Goal: Information Seeking & Learning: Learn about a topic

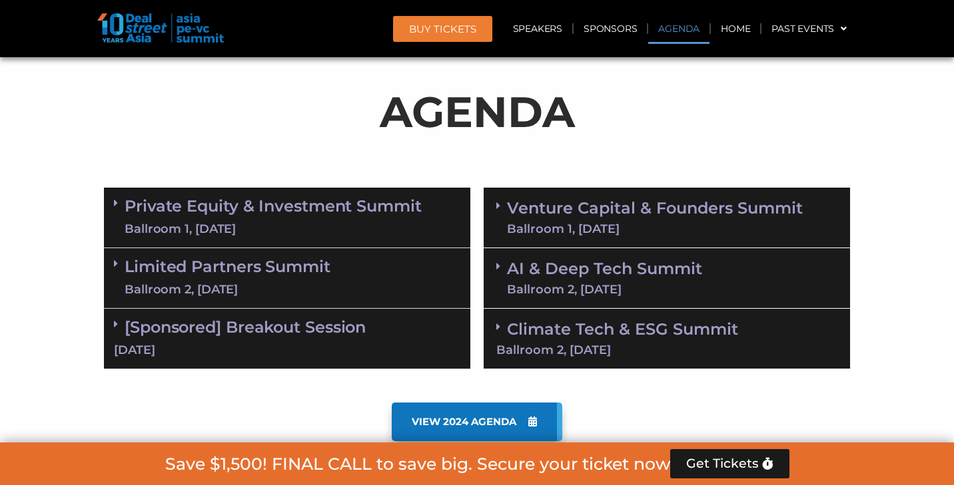
scroll to position [694, 0]
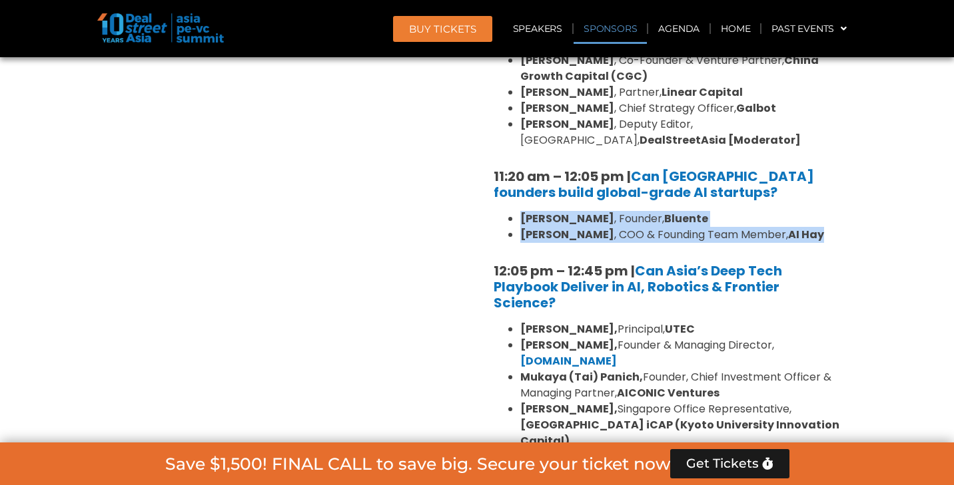
scroll to position [2831, 0]
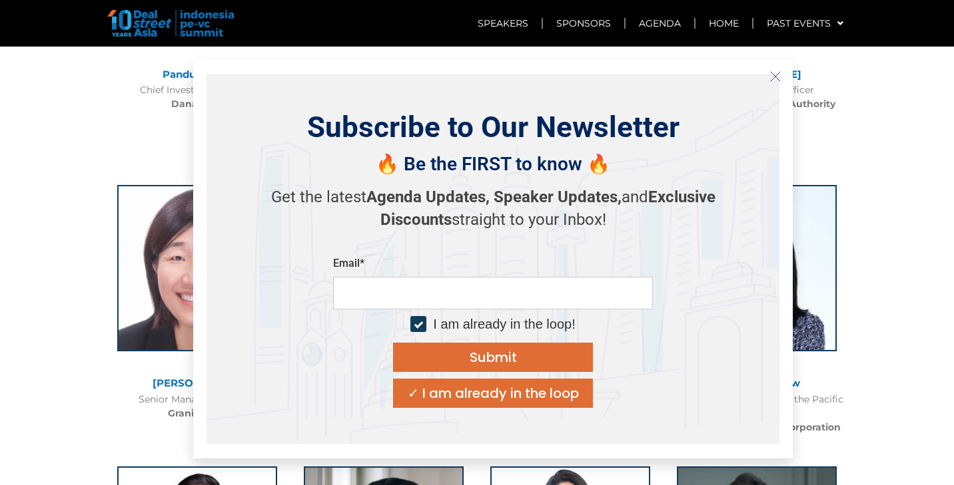
scroll to position [1473, 0]
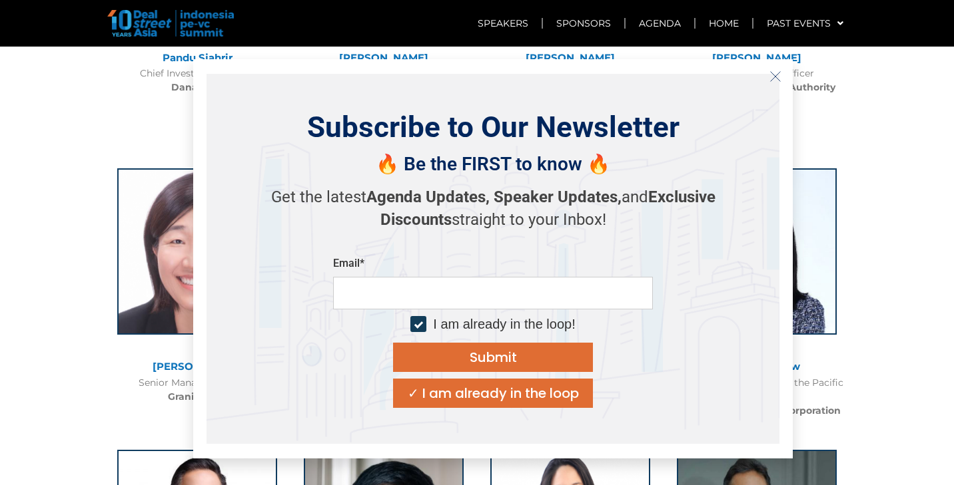
click at [773, 76] on icon "Close" at bounding box center [775, 77] width 12 height 12
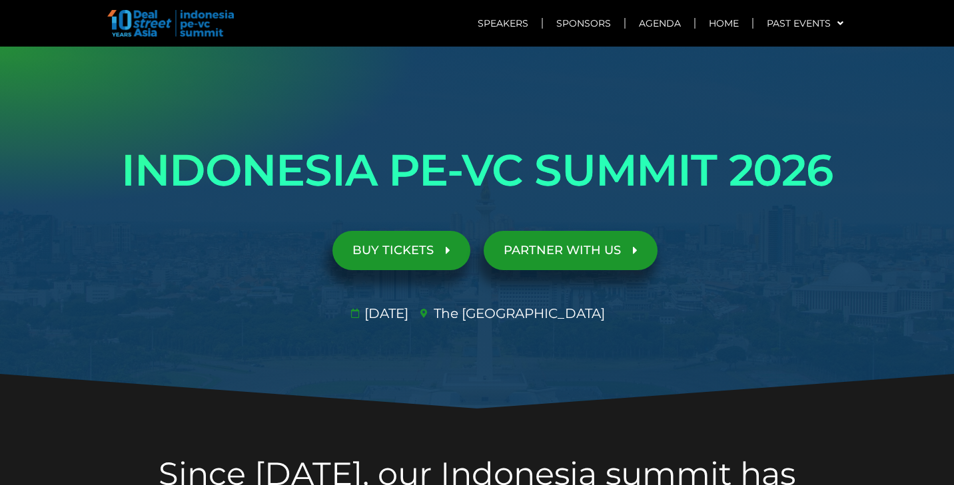
scroll to position [0, 0]
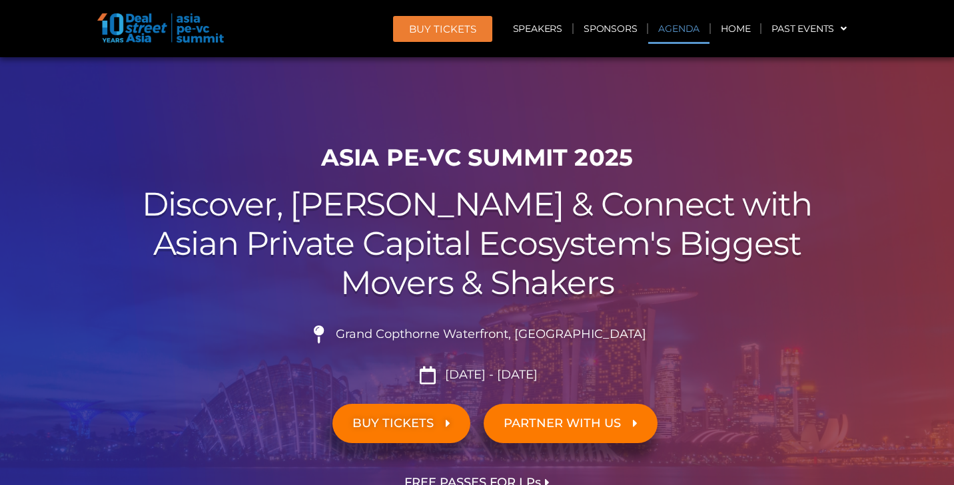
scroll to position [694, 0]
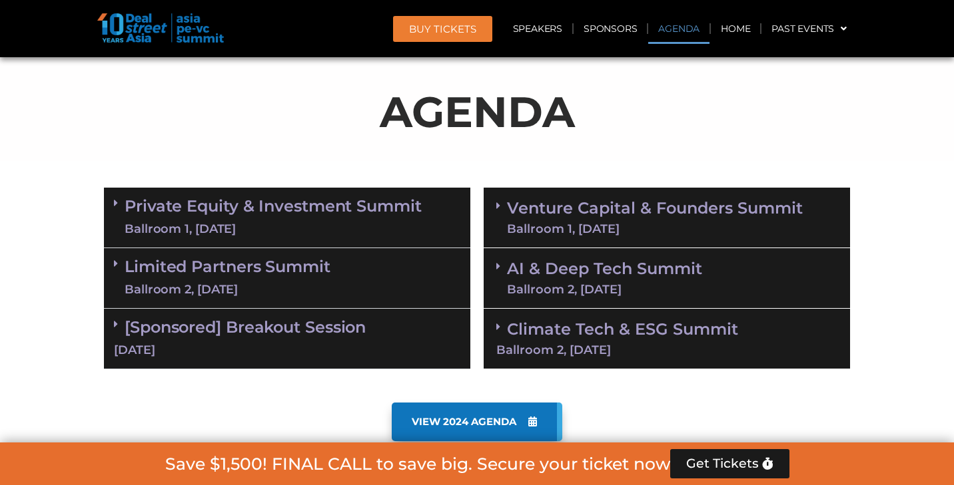
click at [593, 329] on link "Climate Tech & ESG Summit Ballroom 2, 11 Sept" at bounding box center [666, 338] width 341 height 37
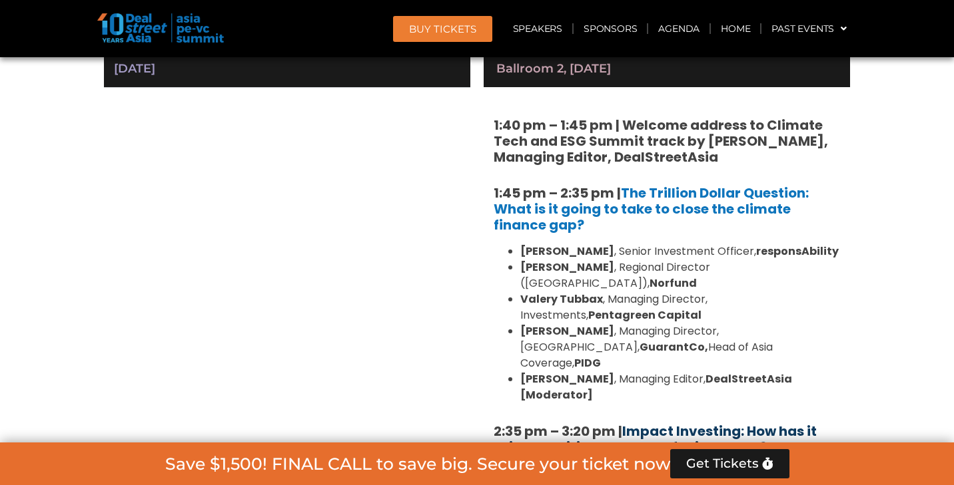
scroll to position [971, 0]
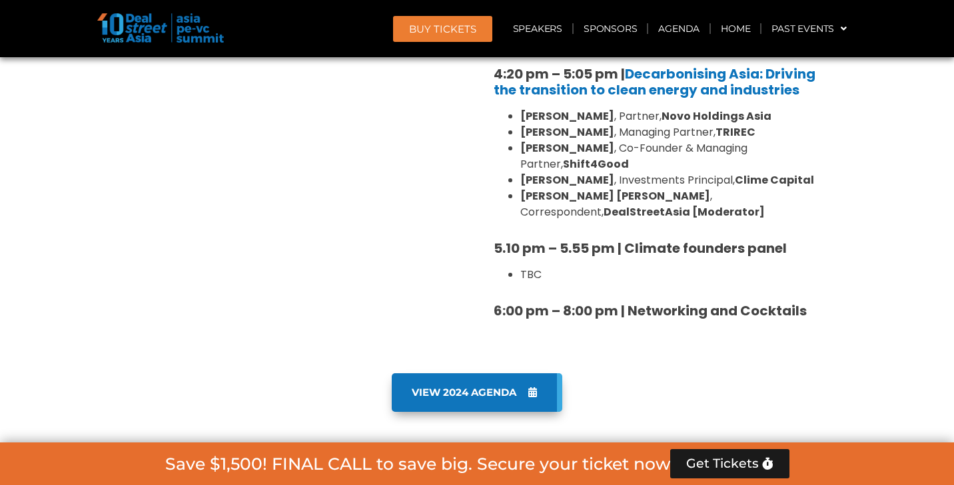
scroll to position [1761, 0]
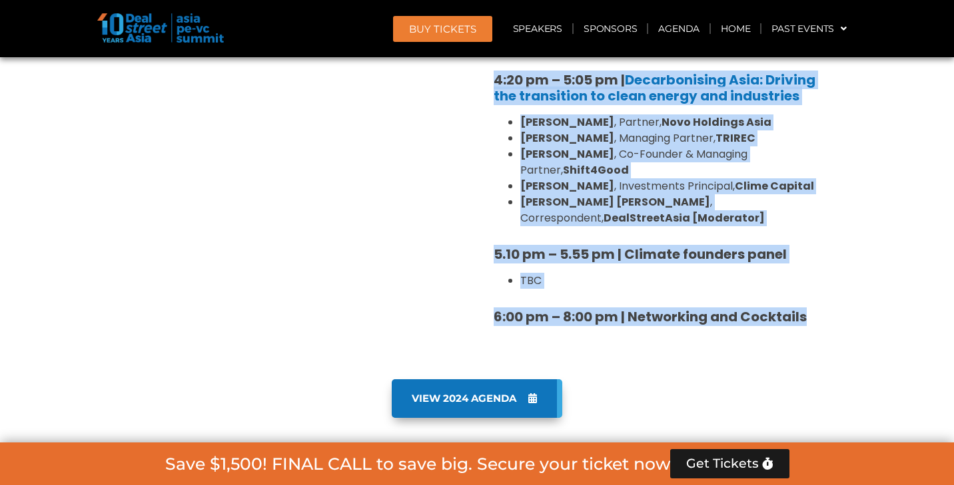
click at [827, 309] on h5 "6:00 pm – 8:00 pm | Networking and Cocktails" at bounding box center [666, 317] width 346 height 16
copy div "1:40 pm – 1:45 pm | Welcome address to Climate Tech and ESG Summit track by Mic…"
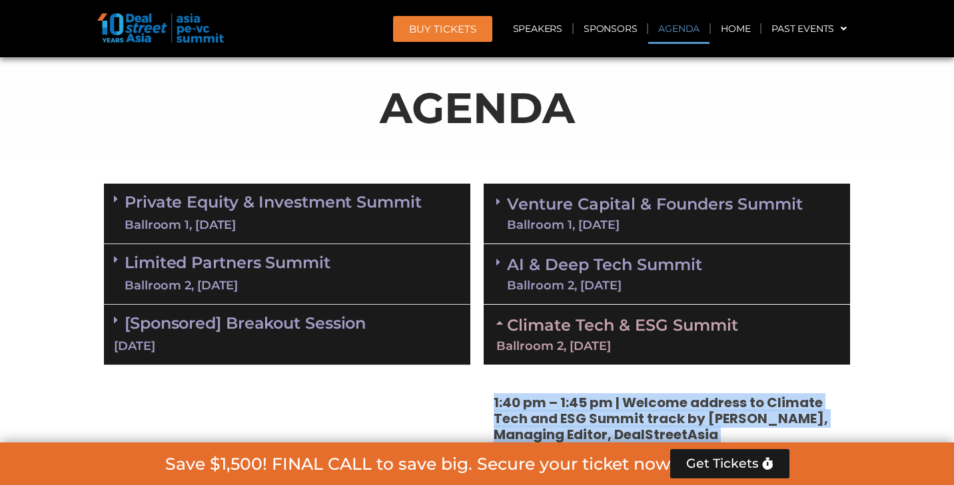
scroll to position [722, 0]
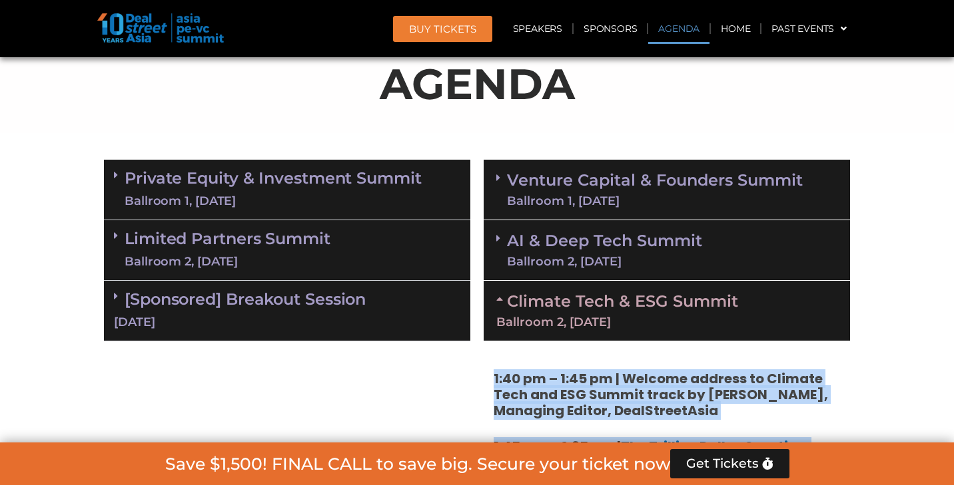
click at [616, 186] on link "Venture Capital & Founders​ Summit Ballroom 1, 11 Sept" at bounding box center [655, 189] width 296 height 35
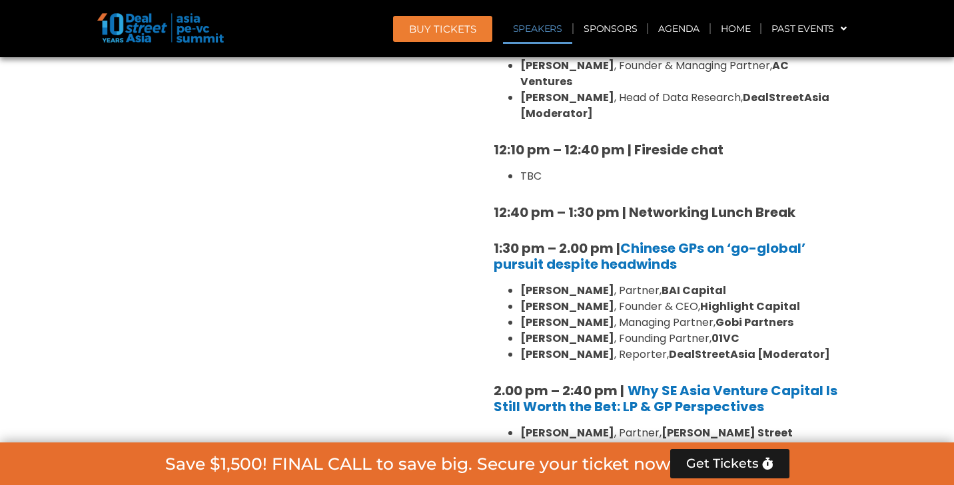
scroll to position [1481, 0]
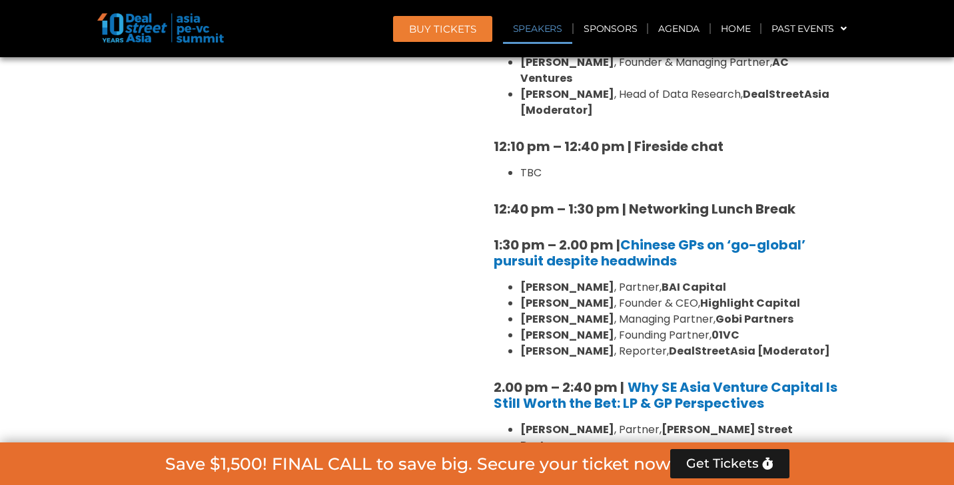
click at [494, 236] on strong "1:30 pm – 2.00 pm | Chinese GPs on ‘go-global’ pursuit despite headwinds" at bounding box center [649, 253] width 312 height 35
click at [492, 212] on div "8:00 am – 9:00 am | Registration & Networking Coffee 9:00 am – 9:15 am | Welcom…" at bounding box center [666, 331] width 366 height 1741
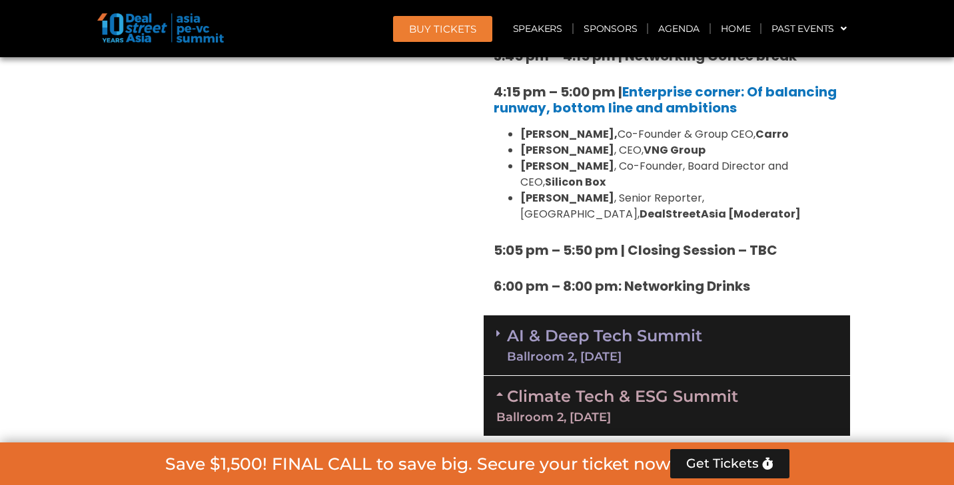
scroll to position [2329, 0]
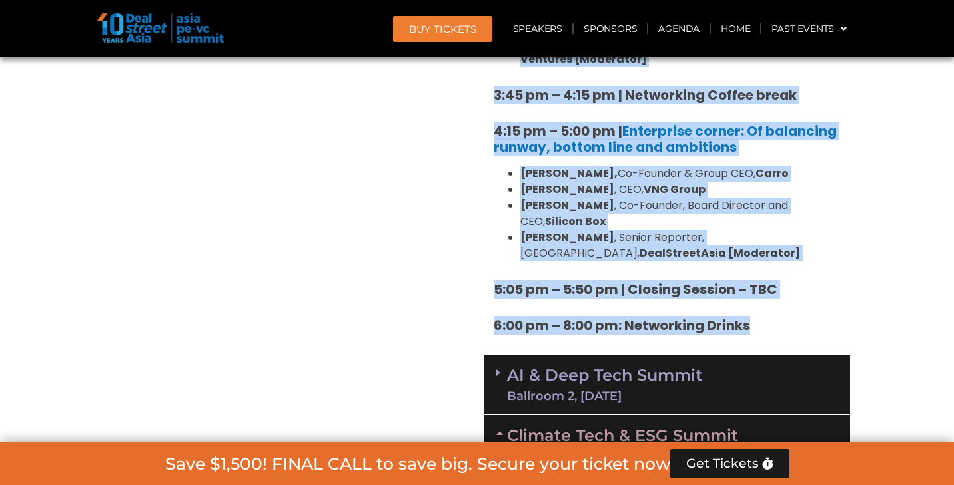
click at [767, 318] on h5 "6:00 pm – 8:00 pm: Networking Drinks" at bounding box center [666, 326] width 346 height 16
copy div "1:30 pm – 2.00 pm | Chinese GPs on ‘go-global’ pursuit despite headwinds Willia…"
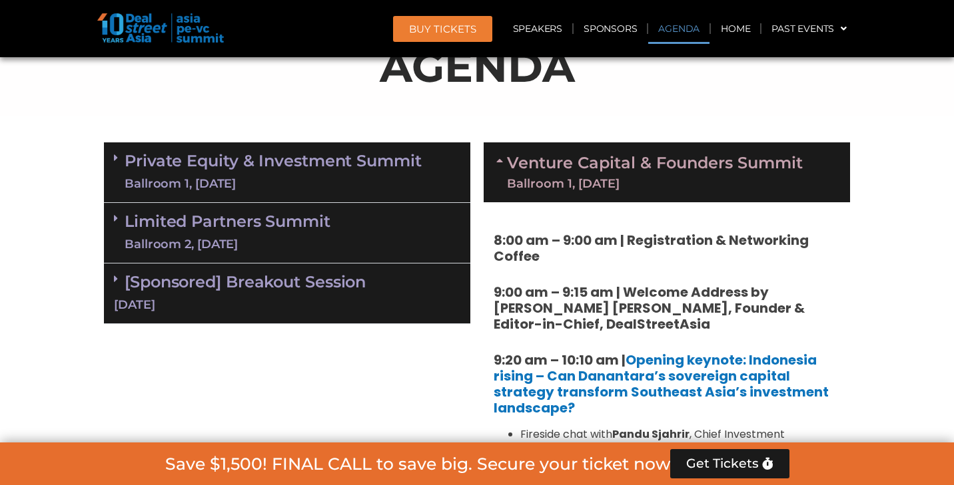
scroll to position [760, 0]
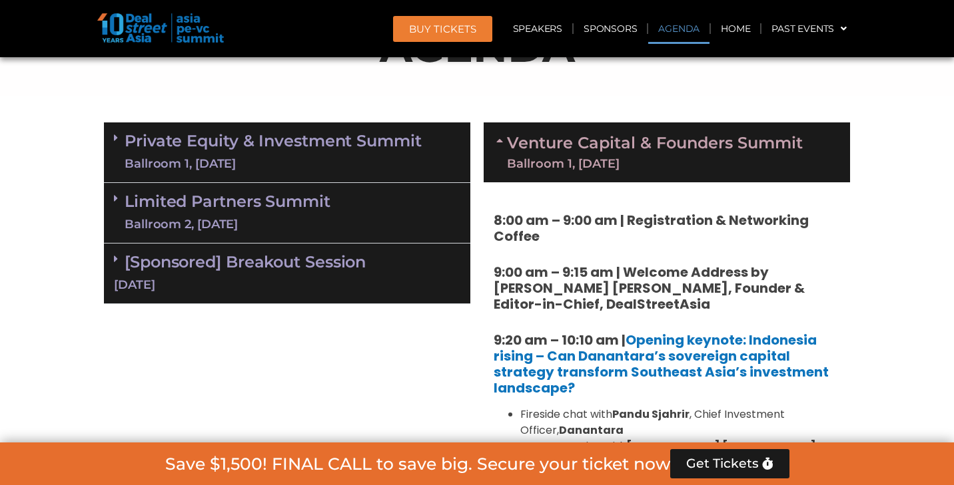
click at [723, 144] on link "Venture Capital & Founders​ Summit Ballroom 1, 11 Sept" at bounding box center [655, 152] width 296 height 35
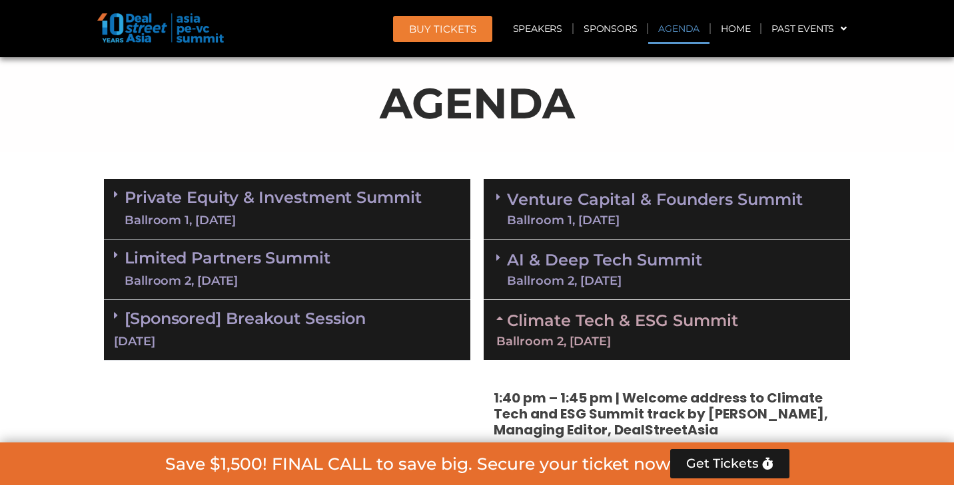
scroll to position [804, 0]
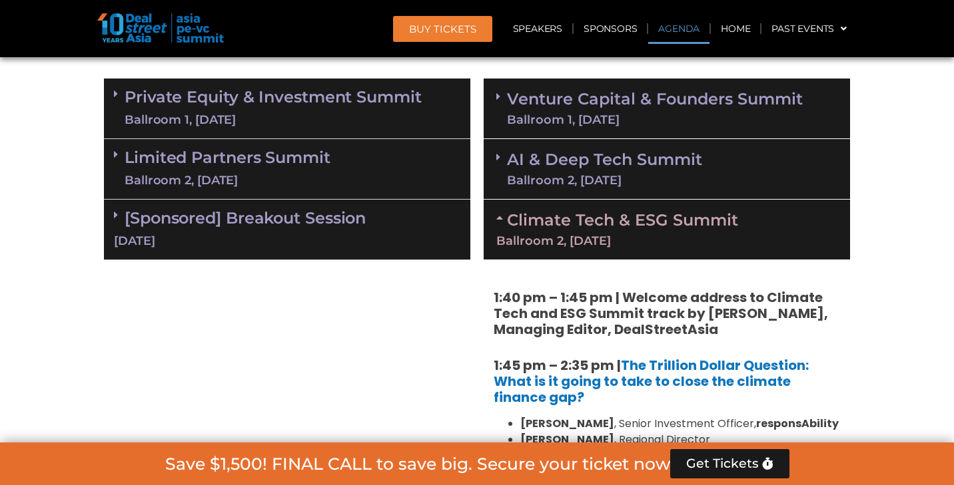
click at [709, 103] on link "Venture Capital & Founders​ Summit Ballroom 1, 11 Sept" at bounding box center [655, 108] width 296 height 35
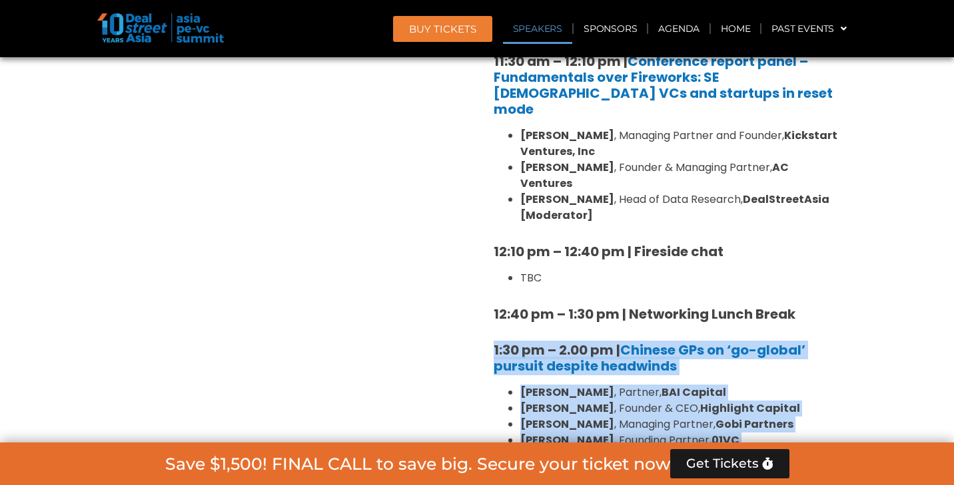
scroll to position [1387, 0]
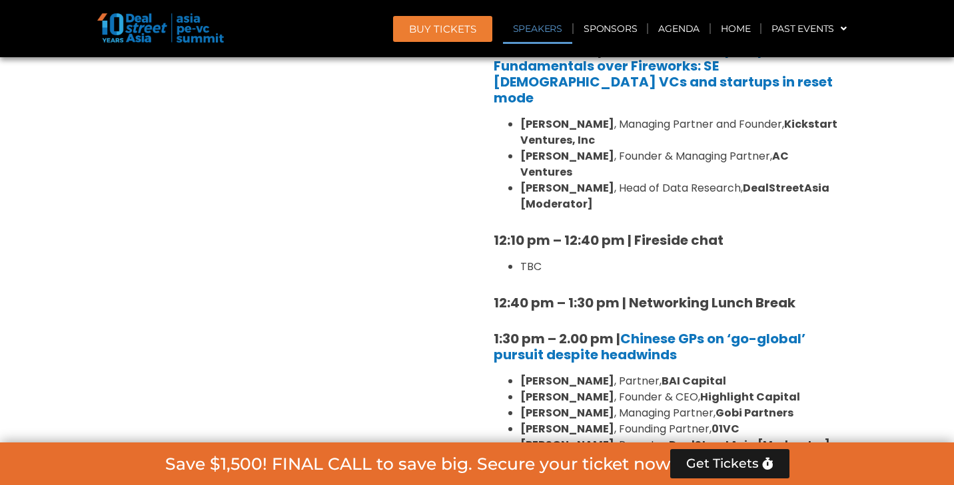
drag, startPoint x: 493, startPoint y: 271, endPoint x: 810, endPoint y: 259, distance: 317.2
click at [810, 259] on div "8:00 am – 9:00 am | Registration & Networking Coffee 9:00 am – 9:15 am | Welcom…" at bounding box center [666, 430] width 346 height 1690
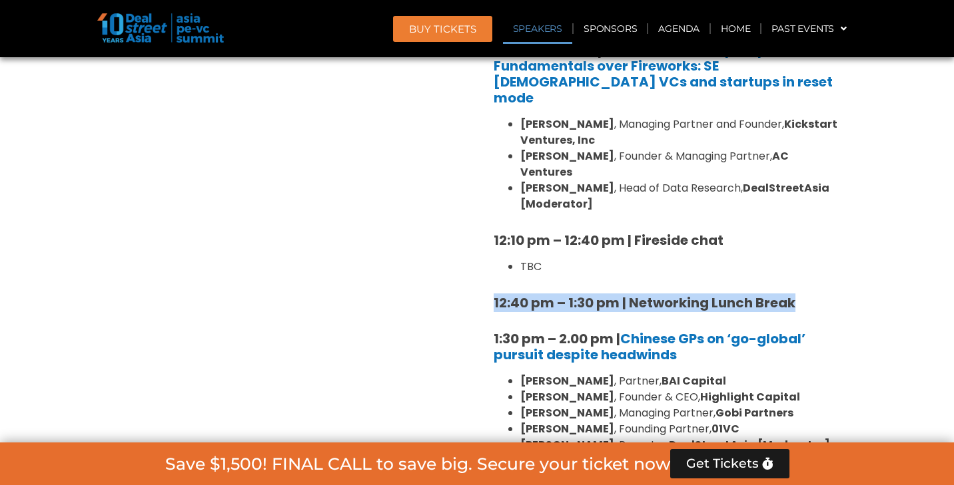
drag, startPoint x: 805, startPoint y: 256, endPoint x: 809, endPoint y: 268, distance: 12.0
click at [809, 268] on div "8:00 am – 9:00 am | Registration & Networking Coffee 9:00 am – 9:15 am | Welcom…" at bounding box center [666, 430] width 346 height 1690
copy strong "12:40 pm – 1:30 pm | Networking Lunch Break"
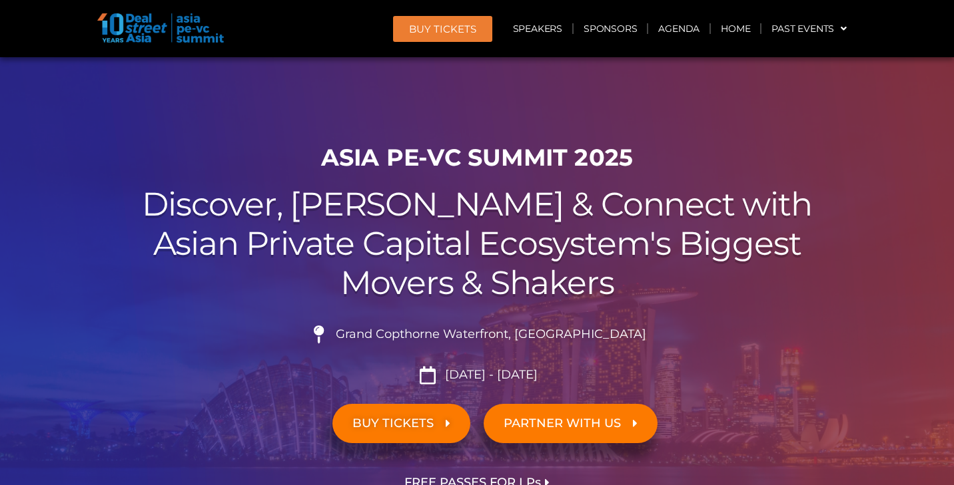
scroll to position [0, 0]
click at [547, 23] on link "Speakers" at bounding box center [537, 28] width 69 height 31
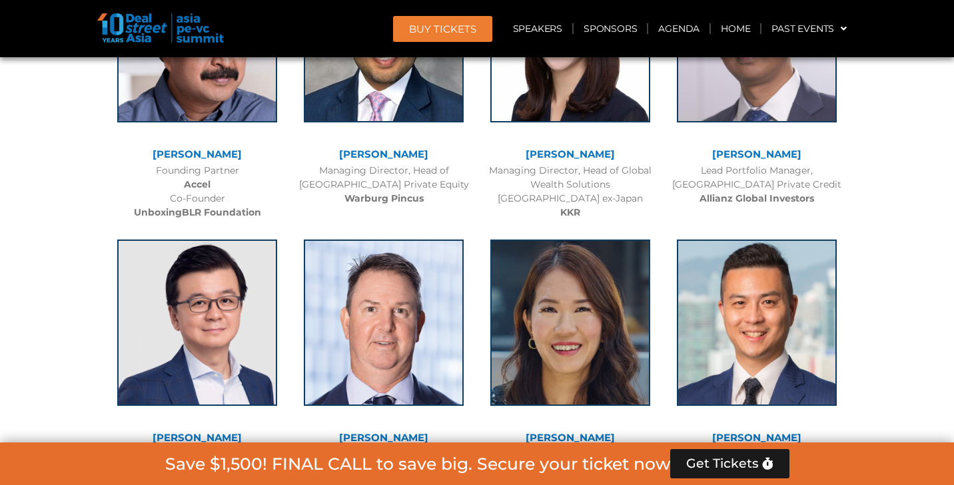
scroll to position [4580, 0]
